Goal: Communication & Community: Answer question/provide support

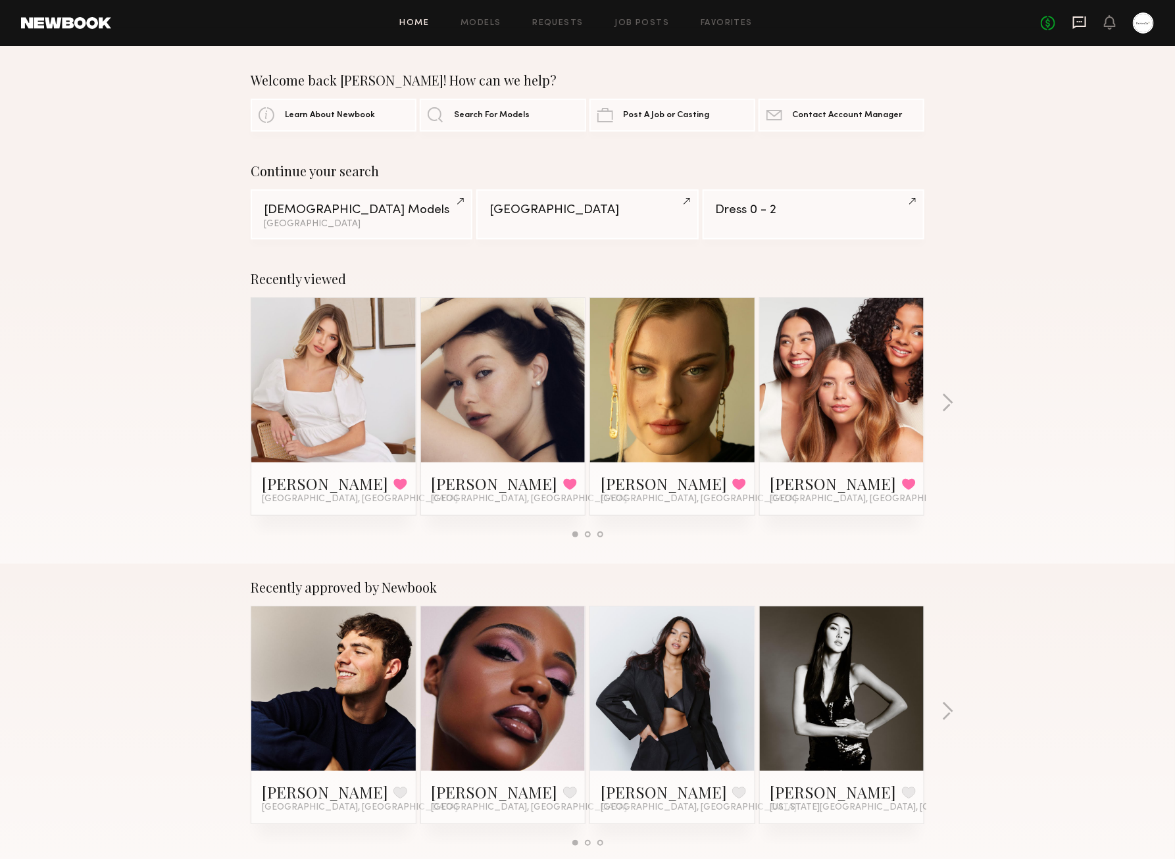
click at [1079, 21] on icon at bounding box center [1079, 21] width 5 height 1
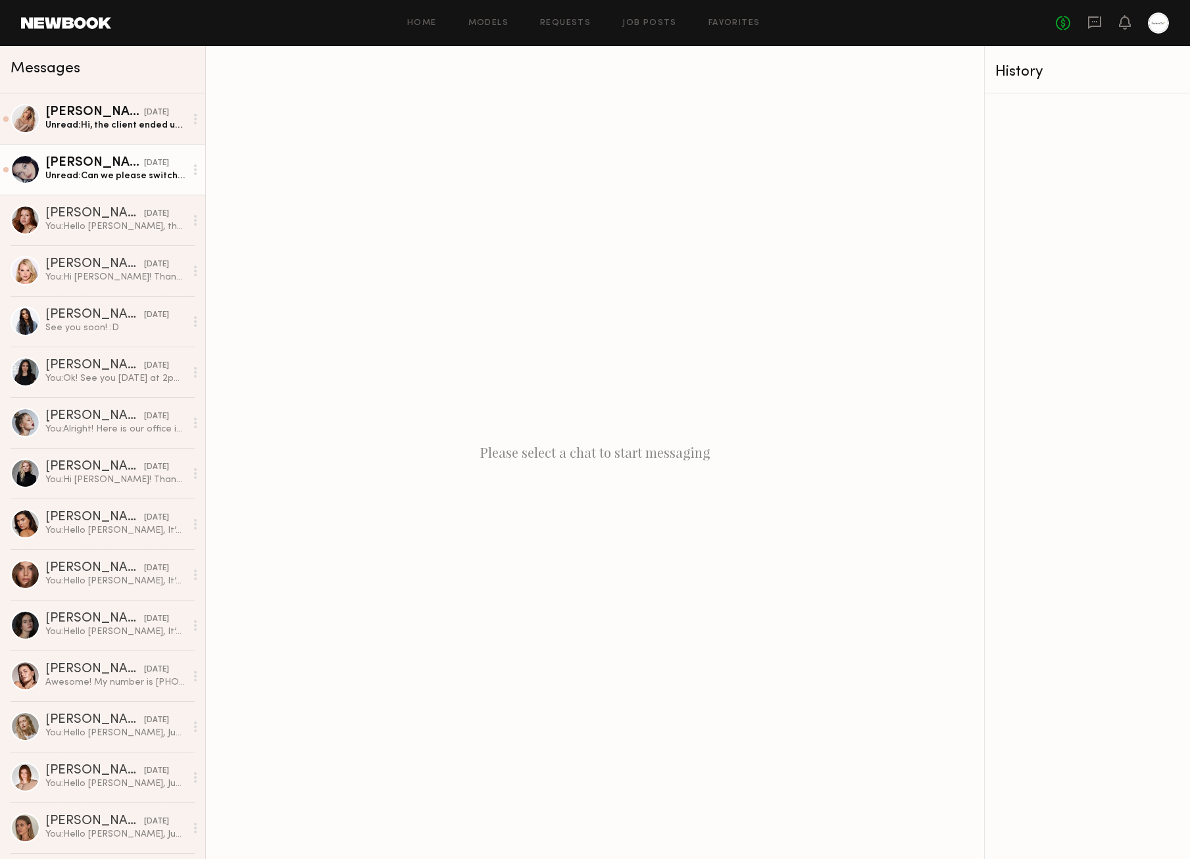
click at [147, 176] on div "Unread: Can we please switch to 11am if it’s ok for you" at bounding box center [115, 176] width 140 height 13
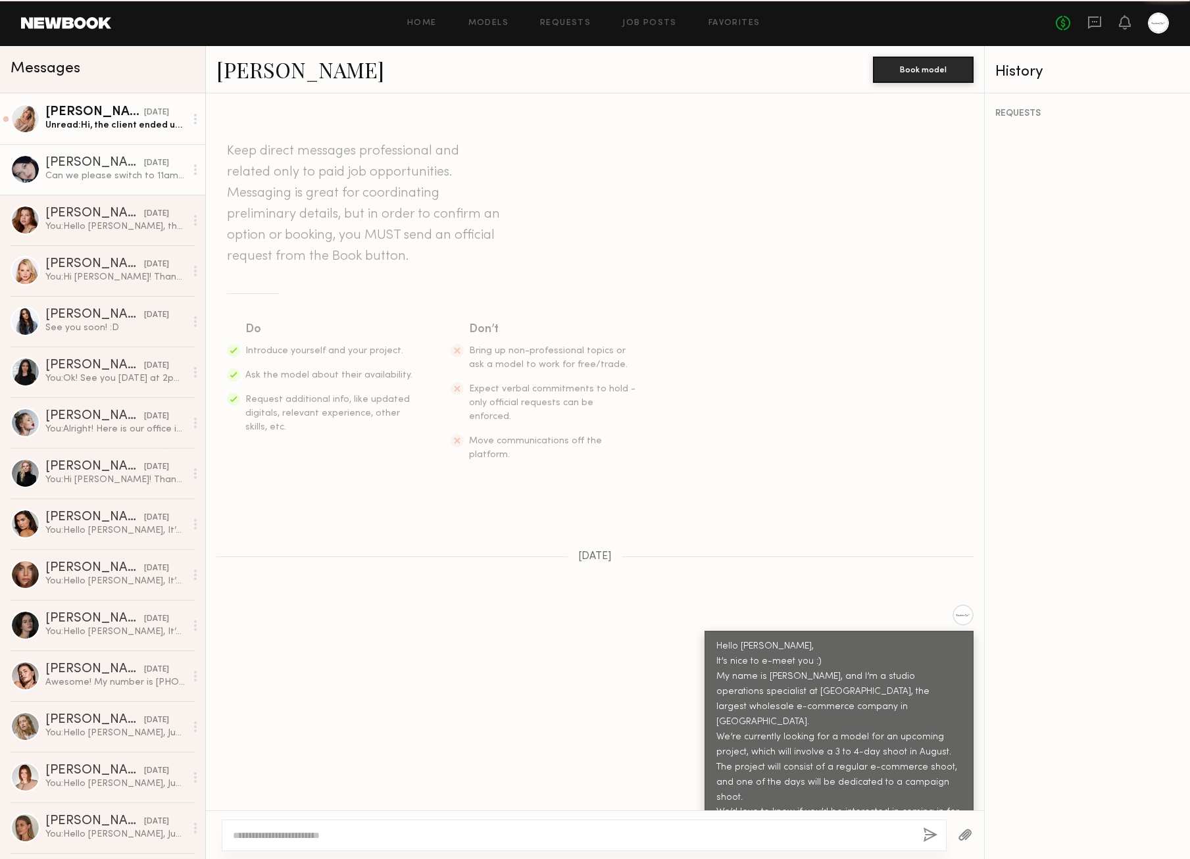
scroll to position [939, 0]
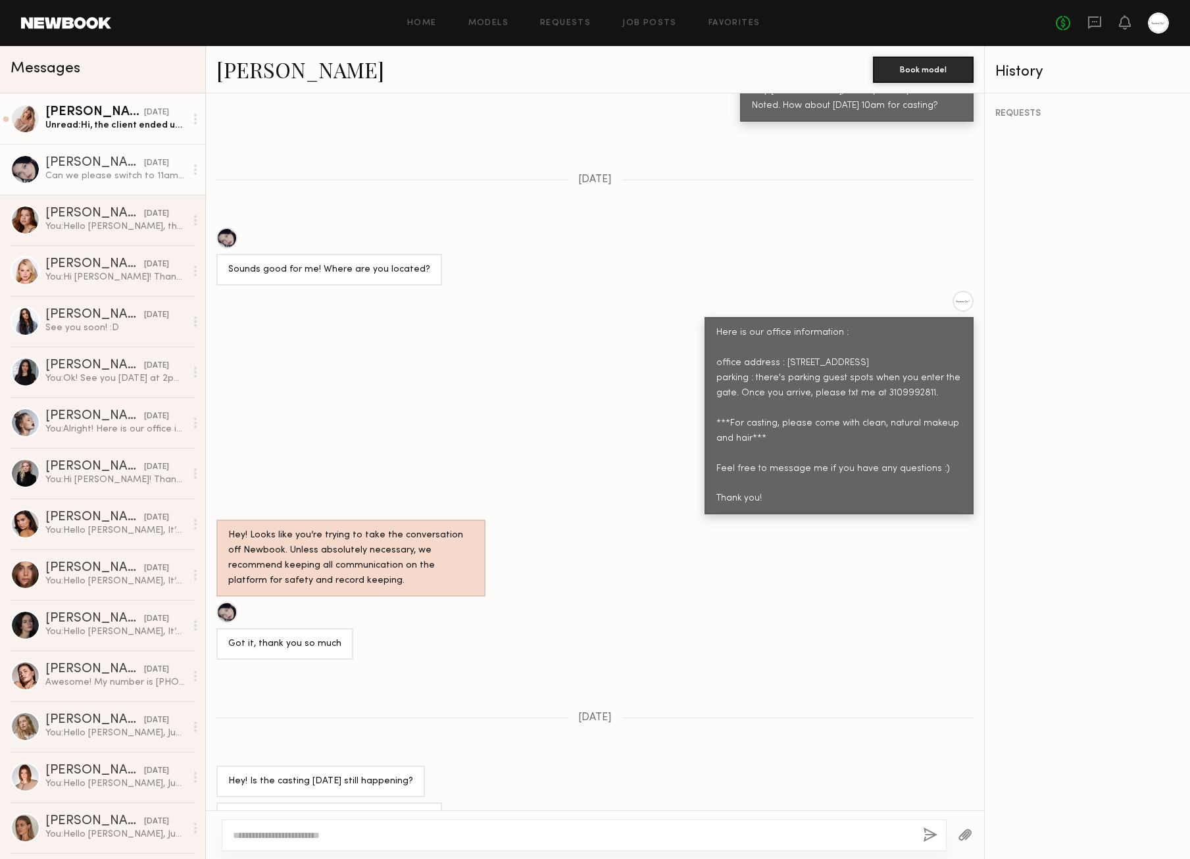
click at [144, 115] on div "[DATE]" at bounding box center [156, 113] width 25 height 13
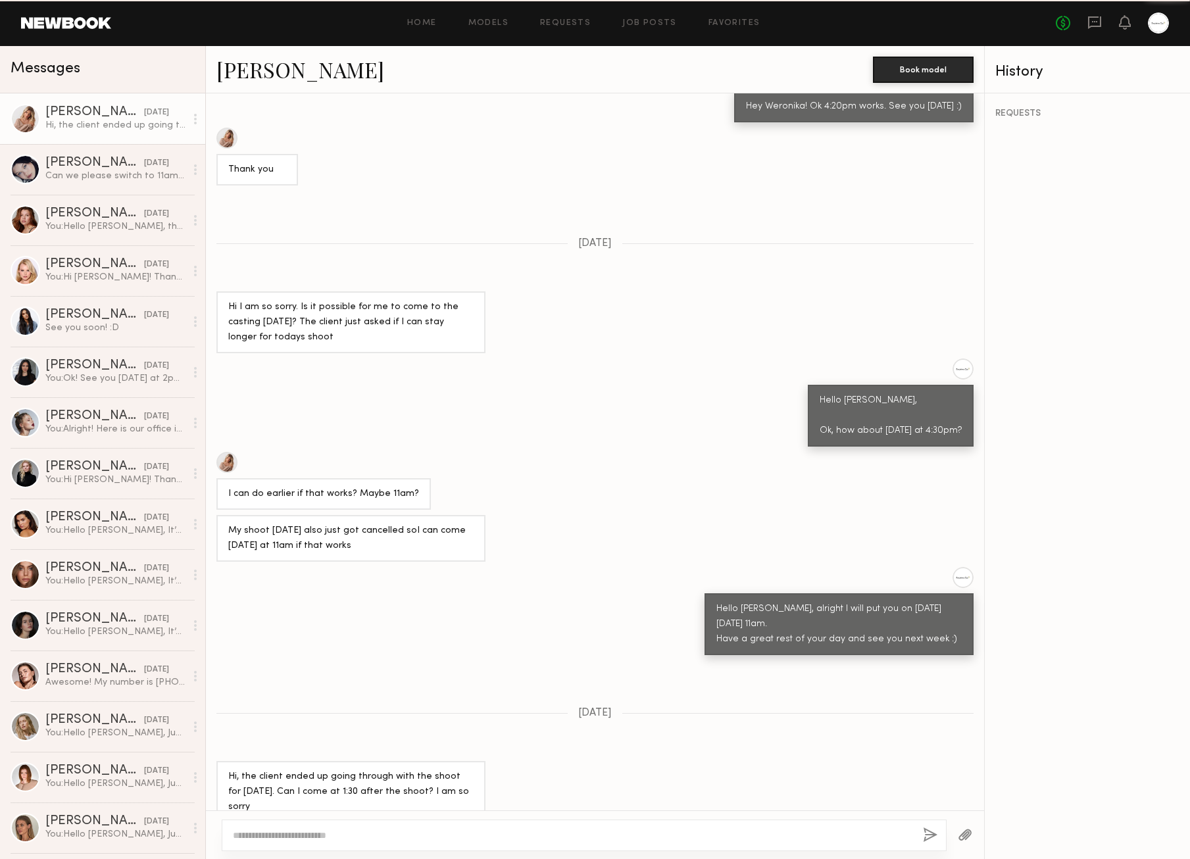
scroll to position [426, 0]
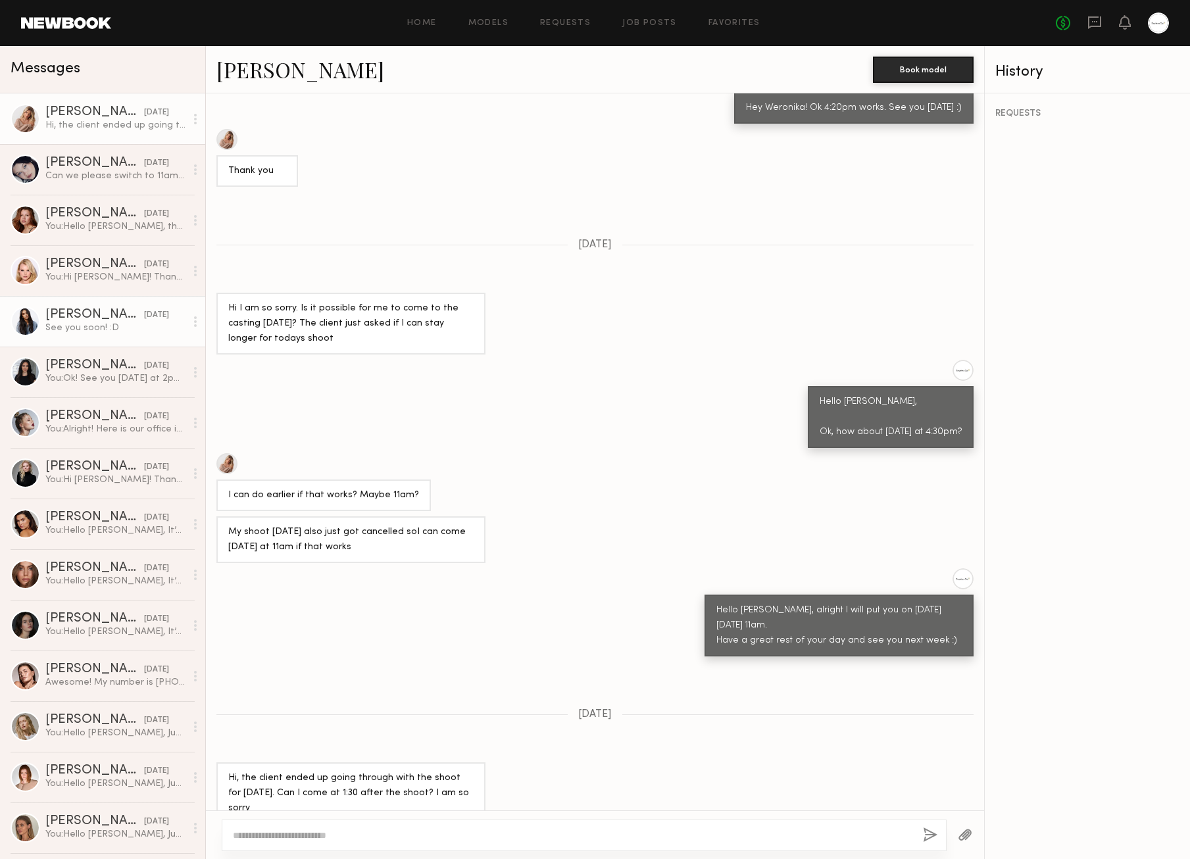
click at [131, 297] on link "[PERSON_NAME] [DATE] See you soon! :D" at bounding box center [102, 321] width 205 height 51
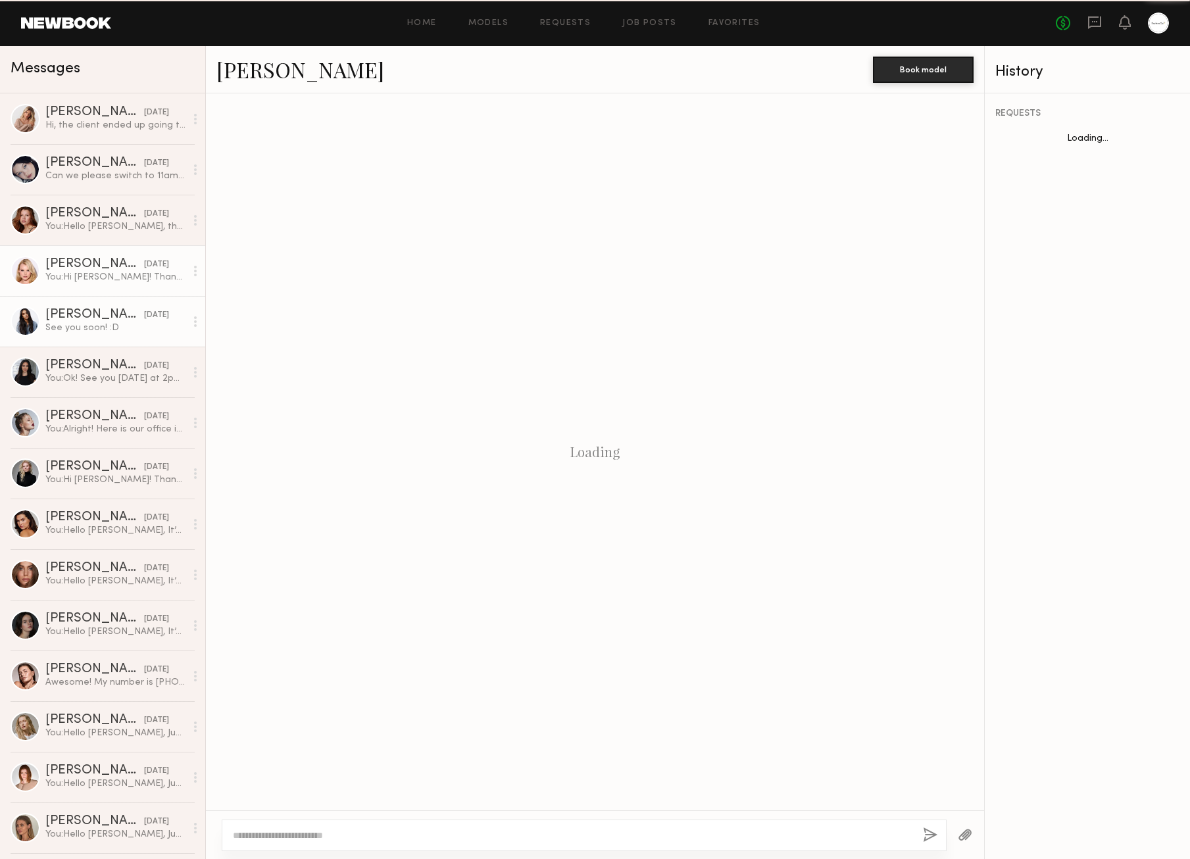
scroll to position [1392, 0]
click at [144, 268] on div "[DATE]" at bounding box center [156, 265] width 25 height 13
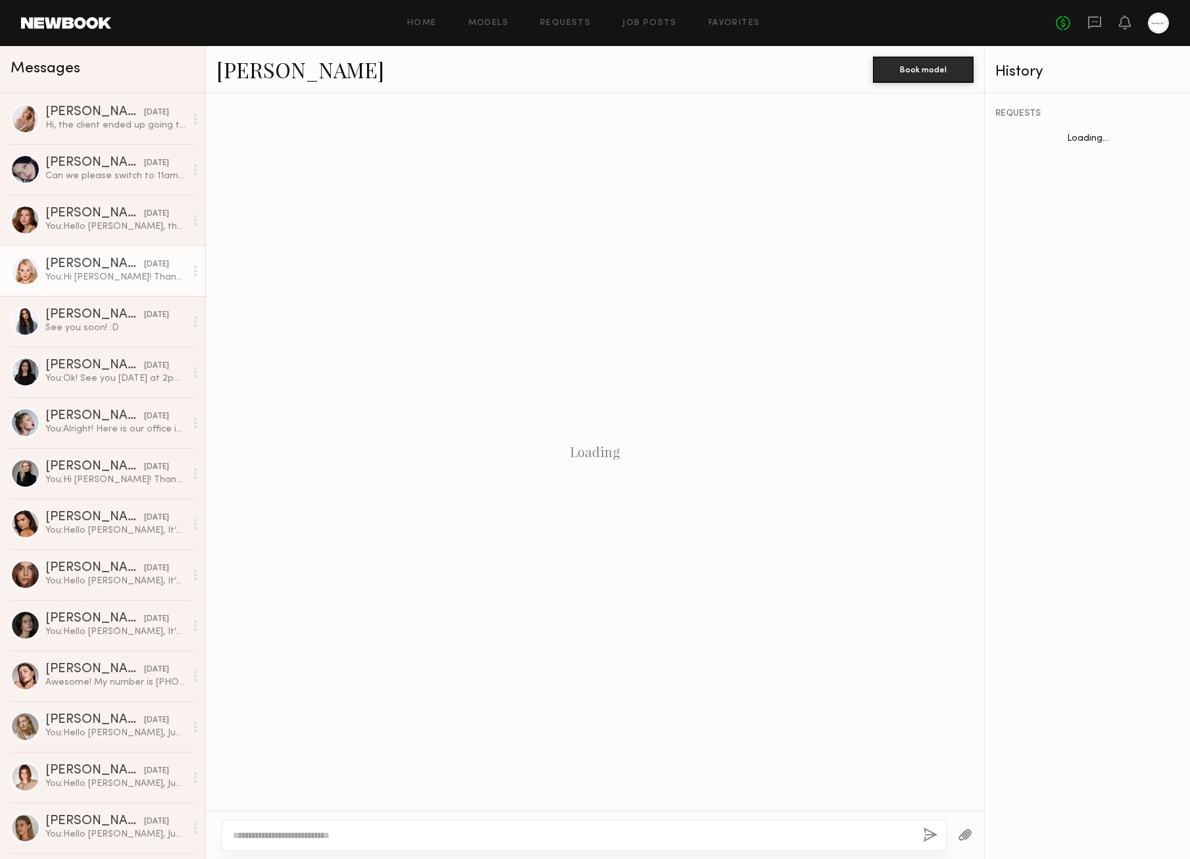
scroll to position [865, 0]
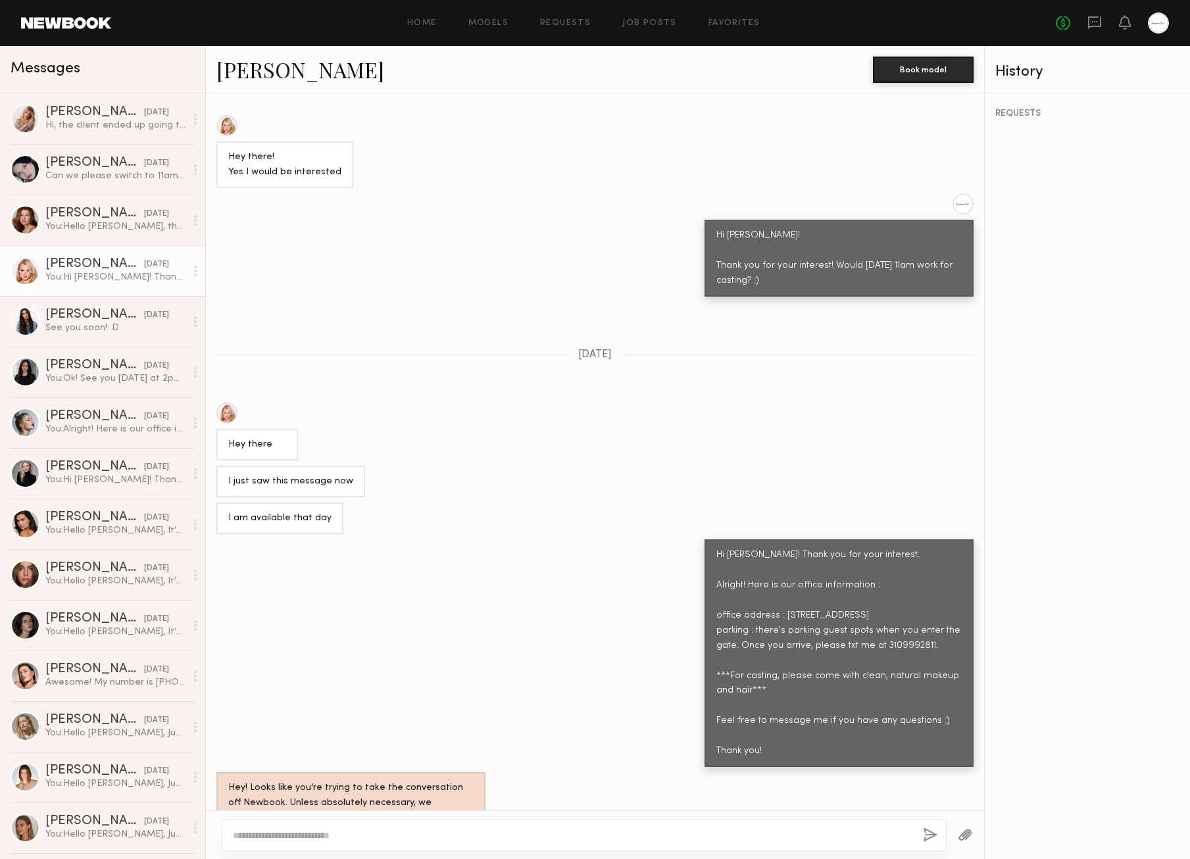
click at [710, 414] on div "Keep direct messages professional and related only to paid job opportunities. M…" at bounding box center [595, 451] width 779 height 717
click at [690, 406] on div "Hey there" at bounding box center [595, 432] width 779 height 58
